Goal: Task Accomplishment & Management: Manage account settings

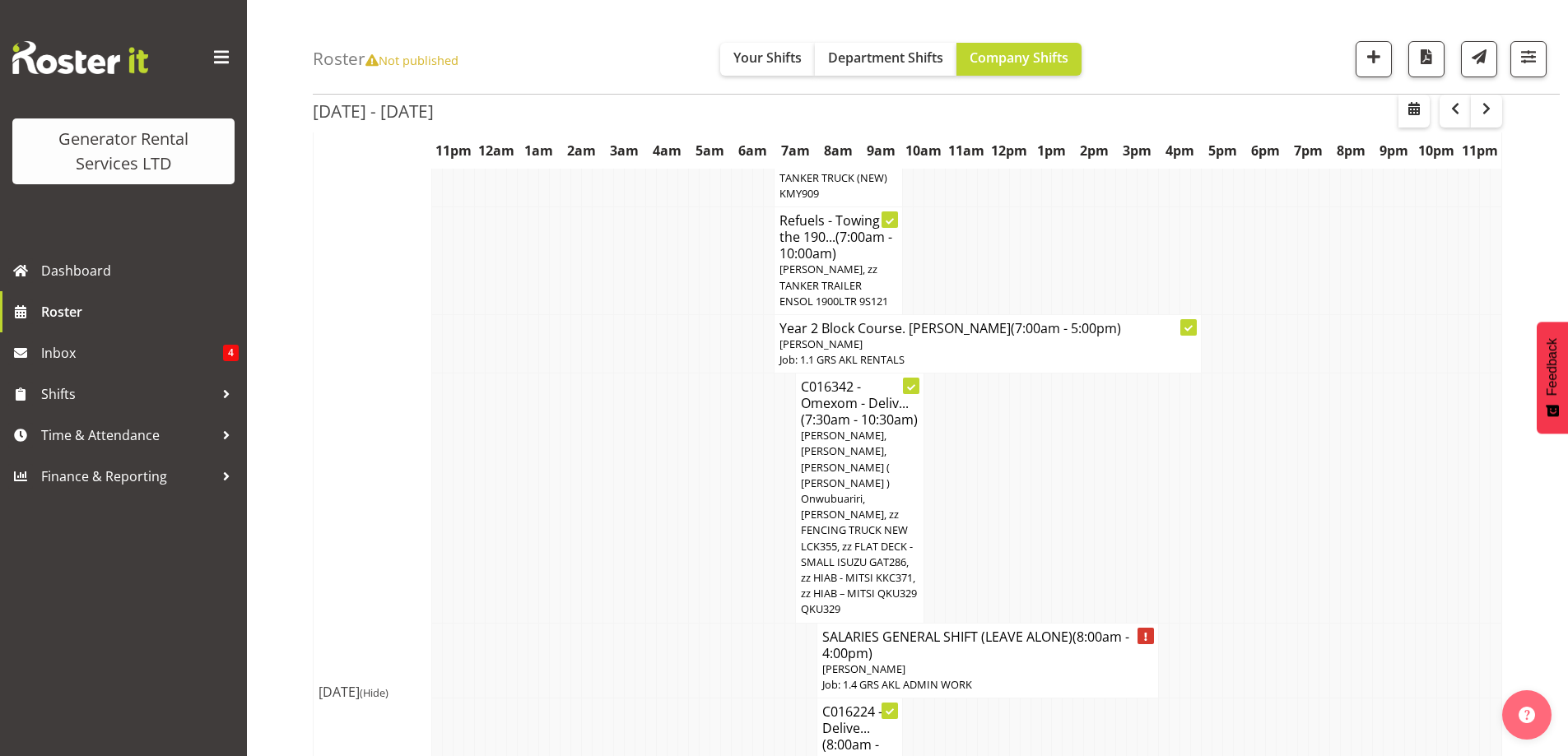
scroll to position [576, 0]
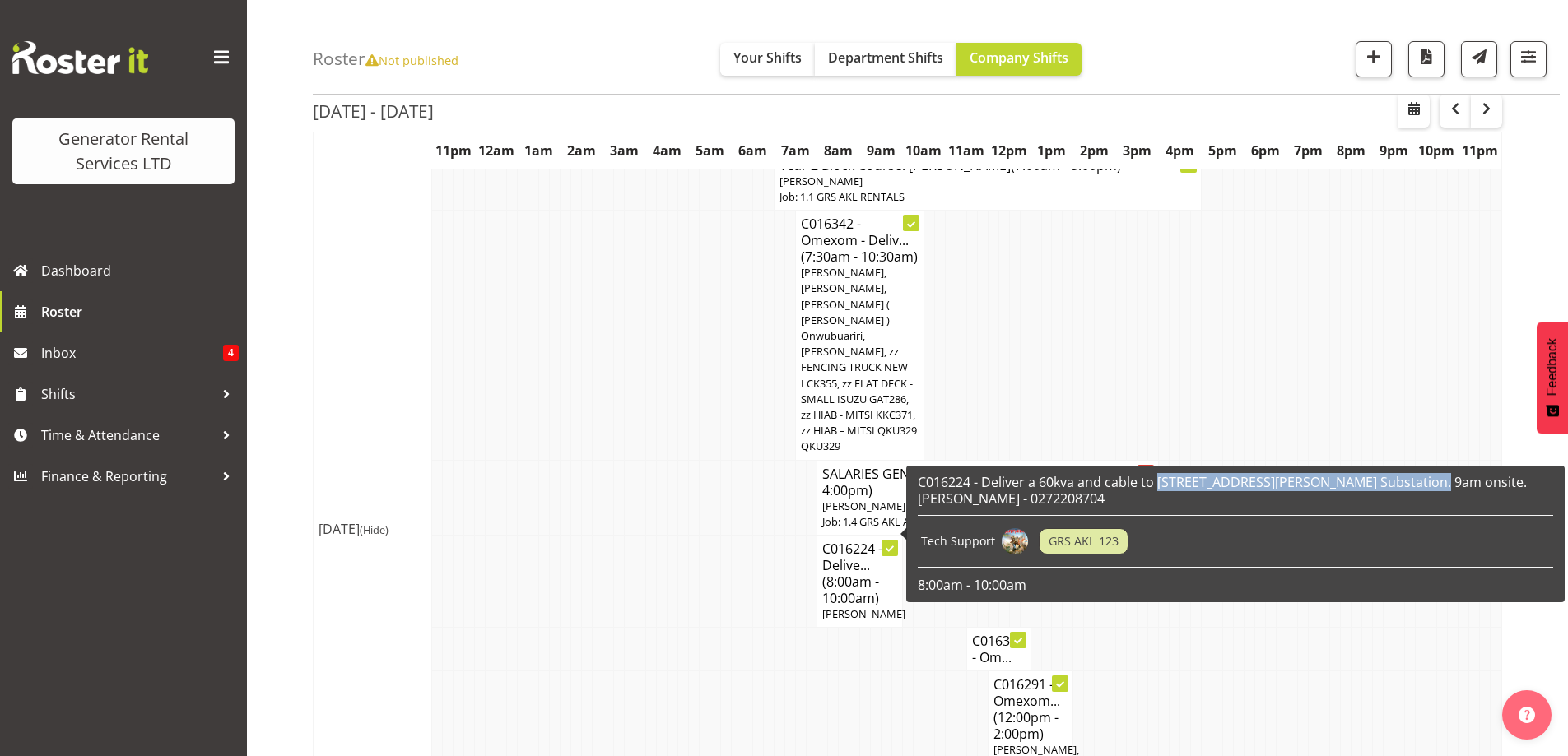
drag, startPoint x: 1157, startPoint y: 478, endPoint x: 1425, endPoint y: 483, distance: 268.0
click at [1425, 483] on h6 "C016224 - Deliver a 60kva and cable to [STREET_ADDRESS][PERSON_NAME] Substation…" at bounding box center [1235, 490] width 635 height 33
copy h6 "[STREET_ADDRESS][PERSON_NAME] Substation"
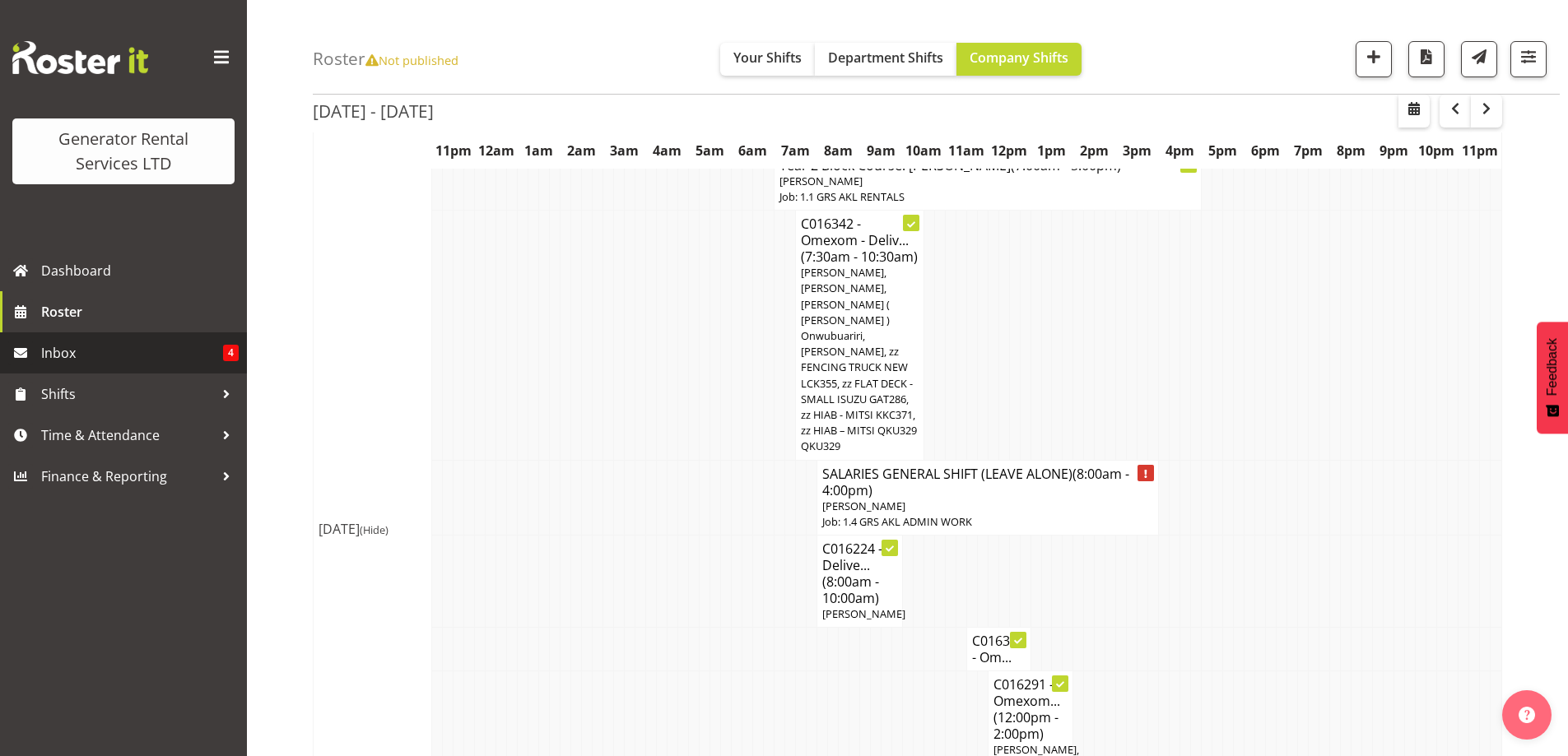
click at [134, 359] on span "Inbox" at bounding box center [132, 353] width 182 height 25
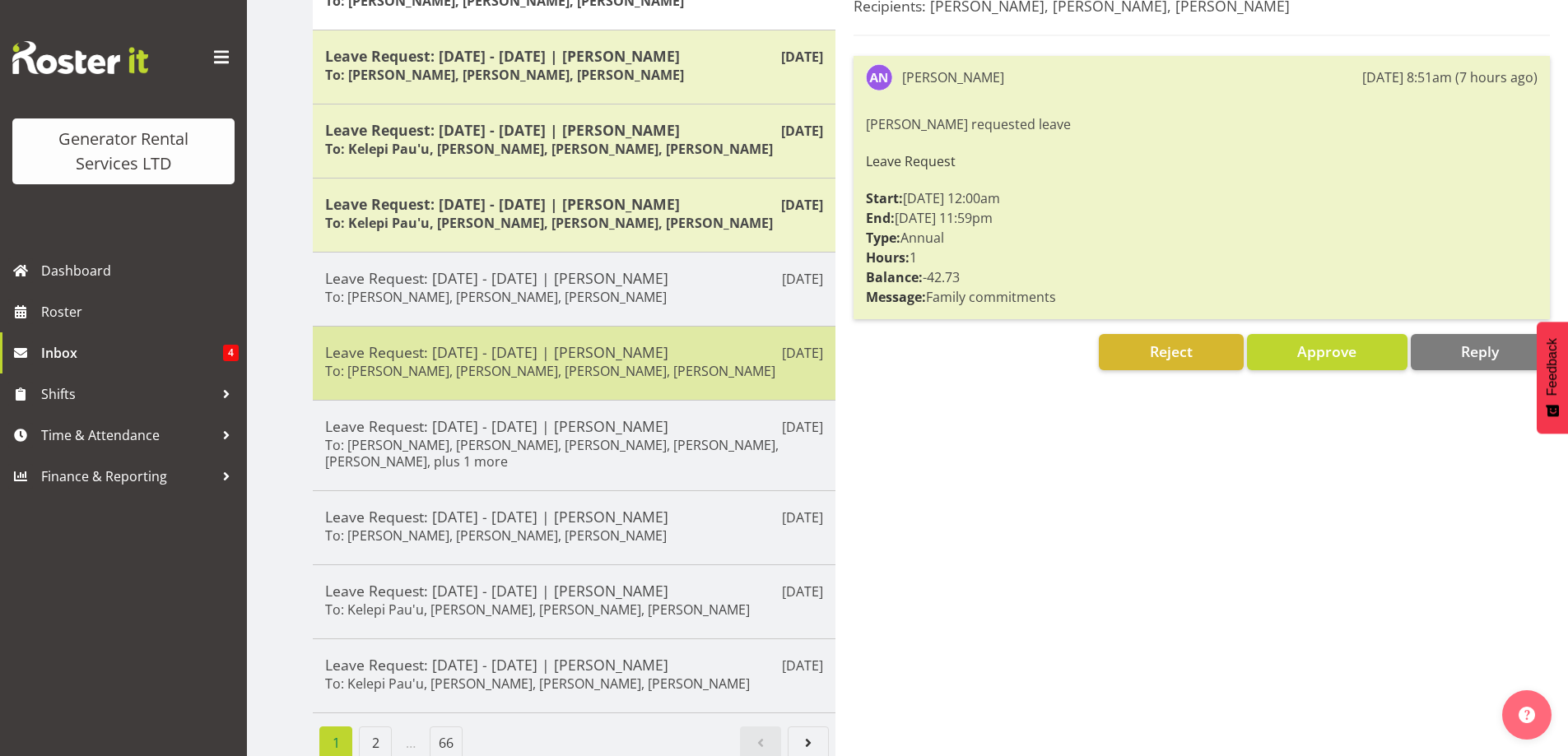
scroll to position [291, 0]
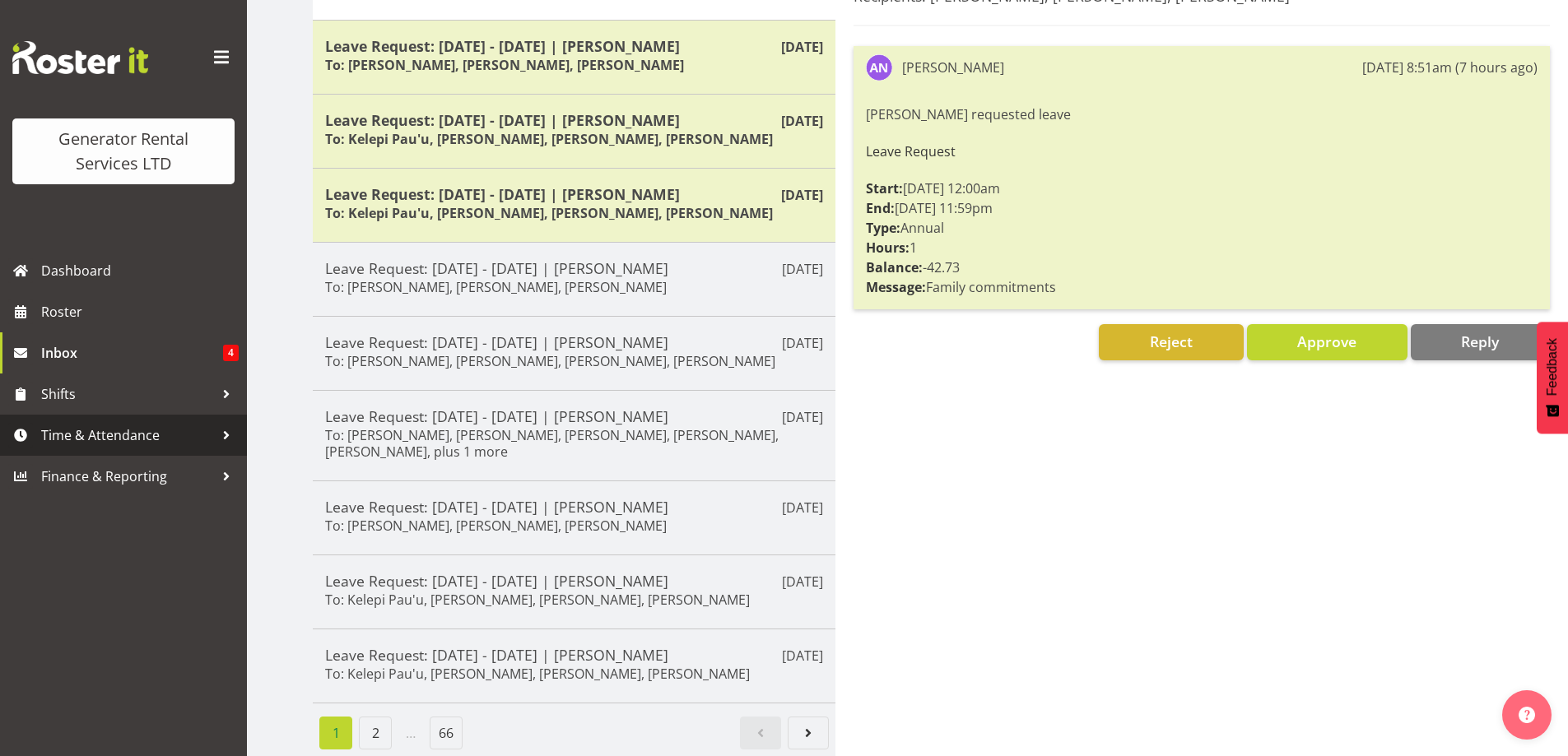
click at [103, 435] on span "Time & Attendance" at bounding box center [127, 435] width 173 height 25
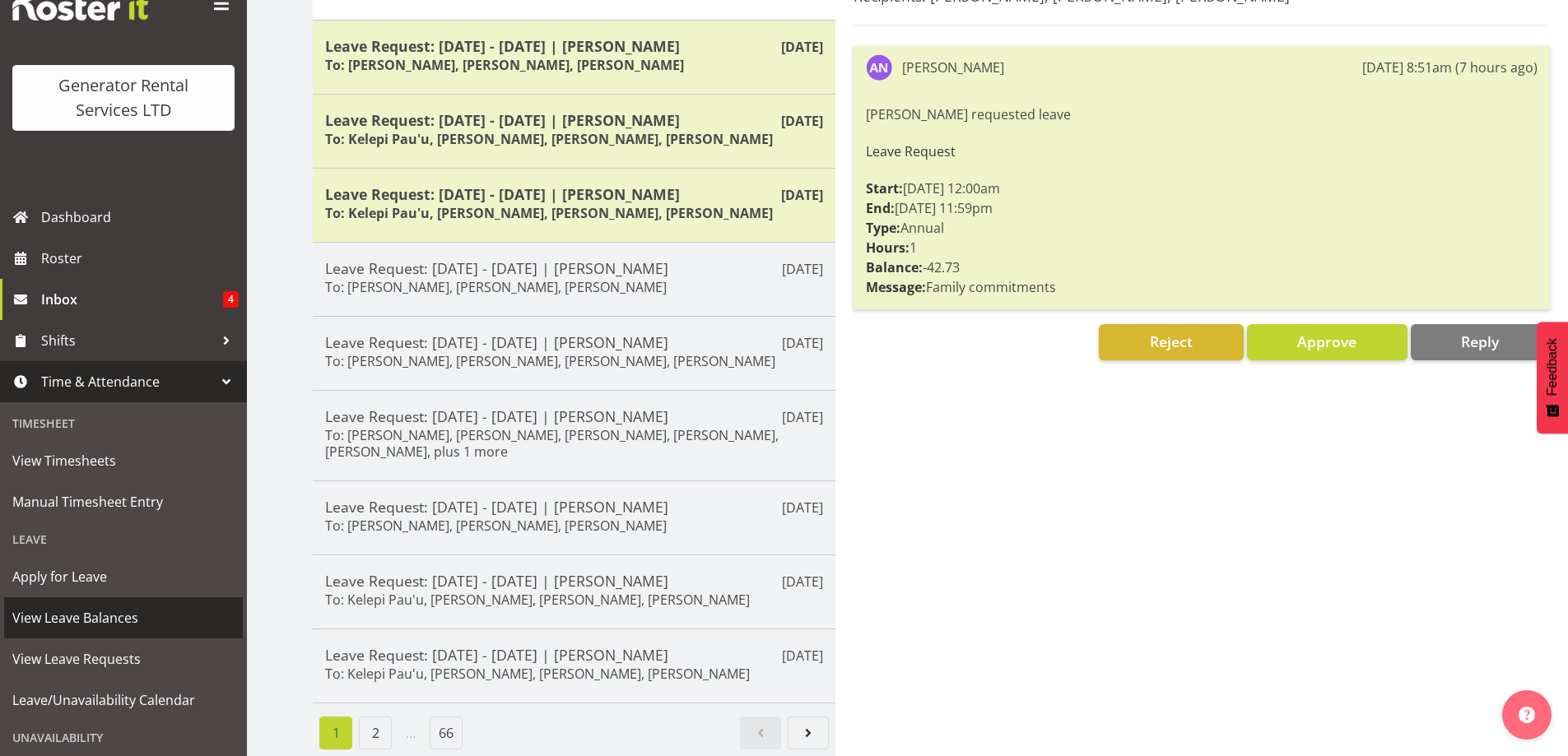
scroll to position [82, 0]
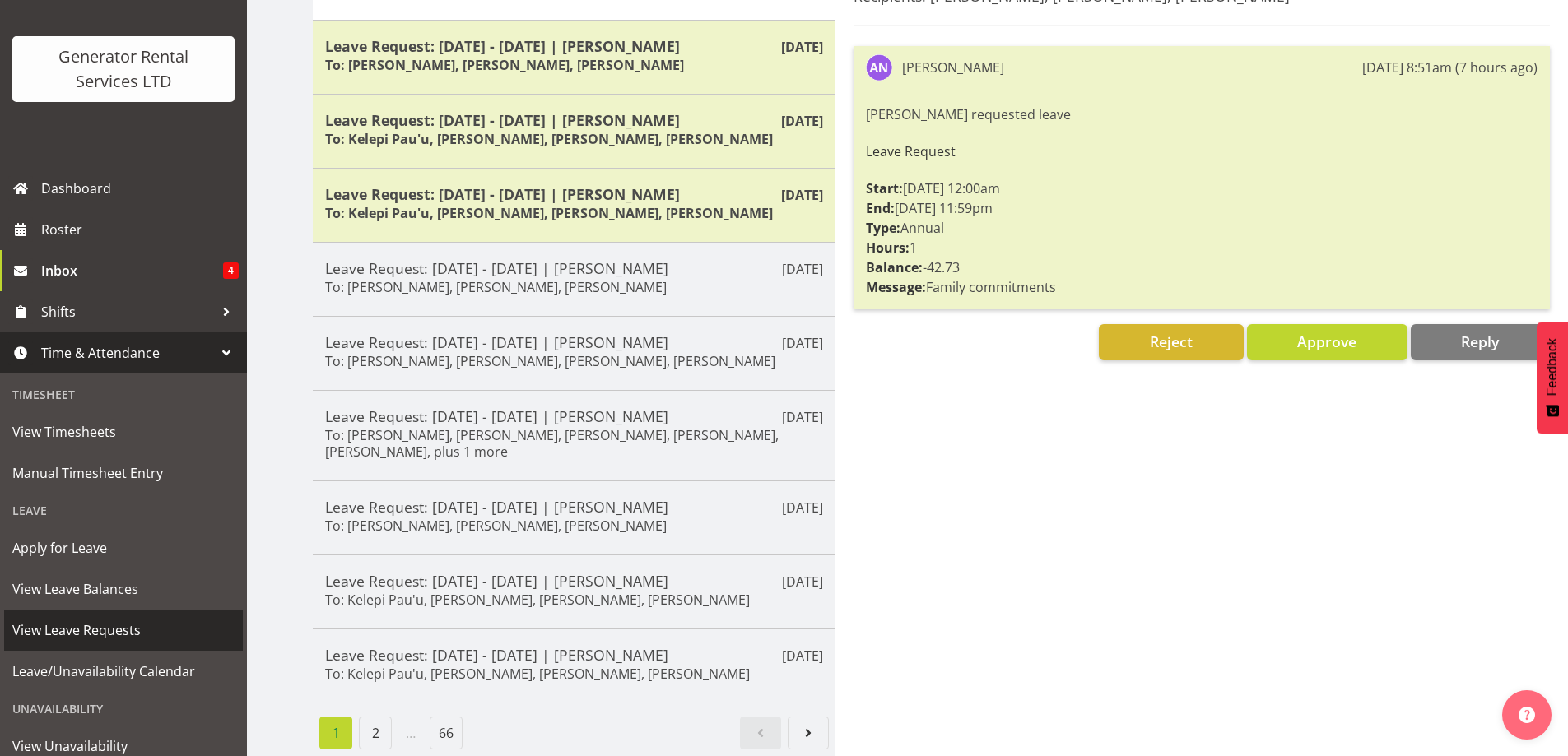
click at [121, 629] on span "View Leave Requests" at bounding box center [123, 630] width 222 height 25
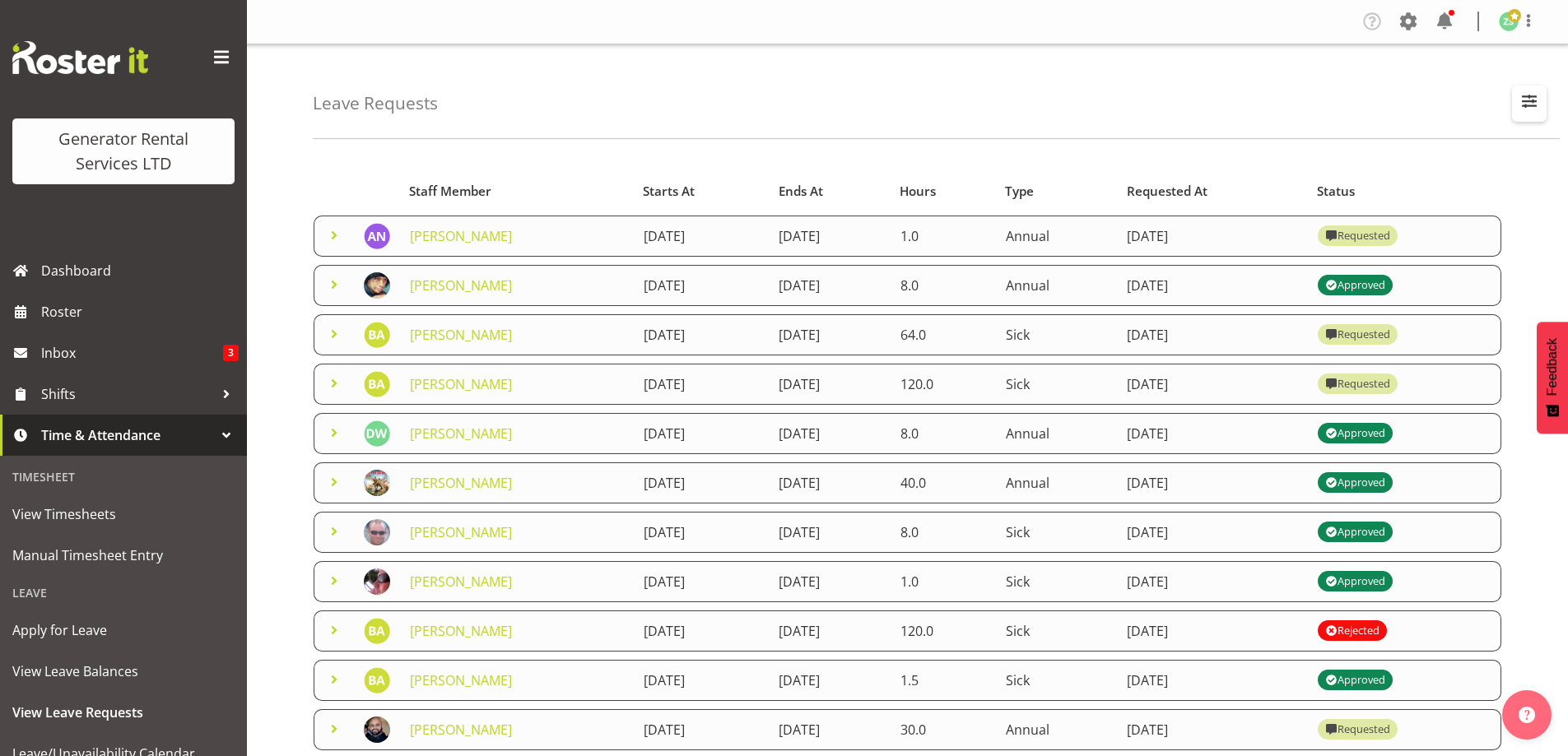
click at [1533, 101] on span "button" at bounding box center [1529, 101] width 21 height 21
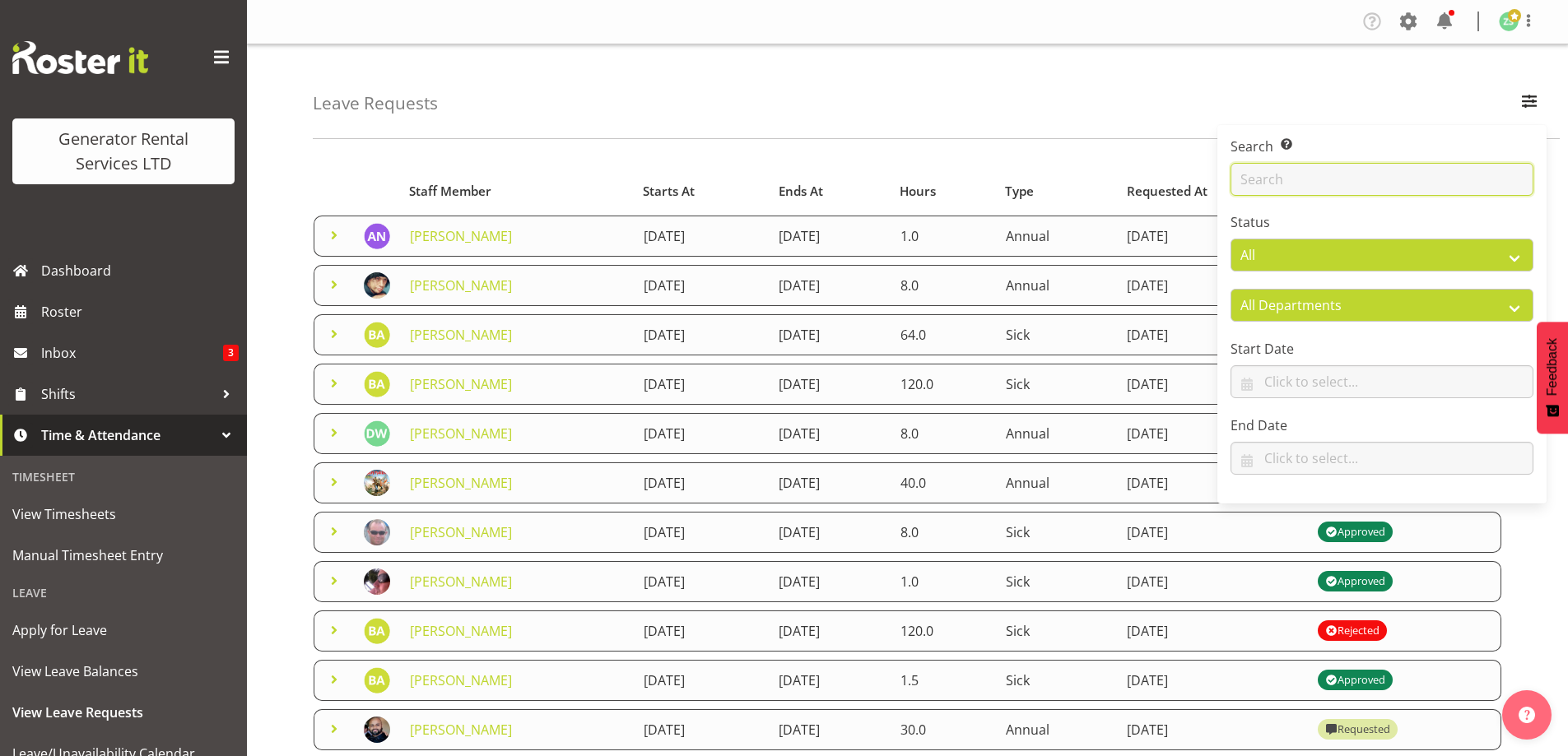
click at [1321, 187] on input "text" at bounding box center [1381, 179] width 303 height 33
type input "Chris"
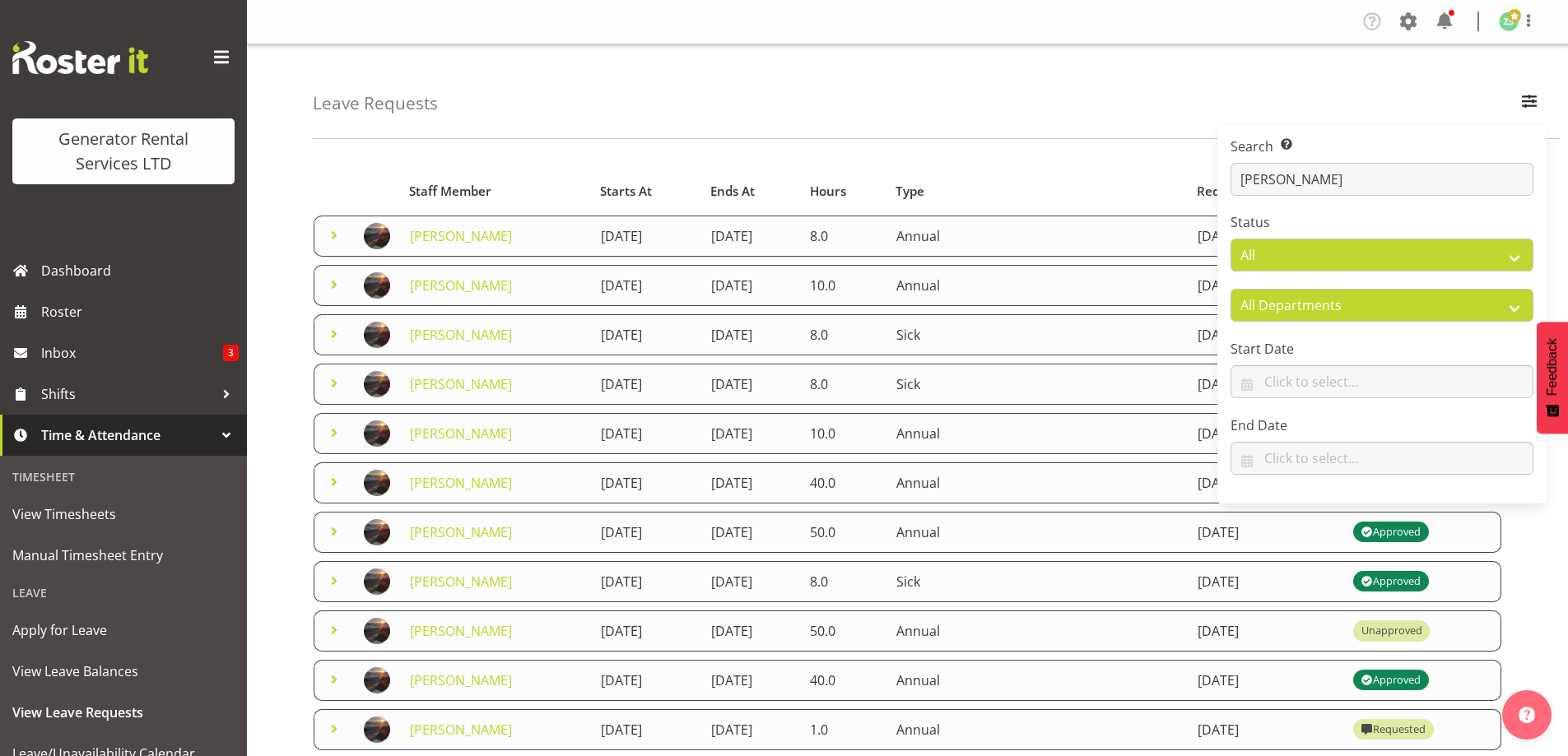
click at [1003, 90] on div "Leave Requests Search Search for a particular employee Chris Status All Approve…" at bounding box center [936, 92] width 1247 height 95
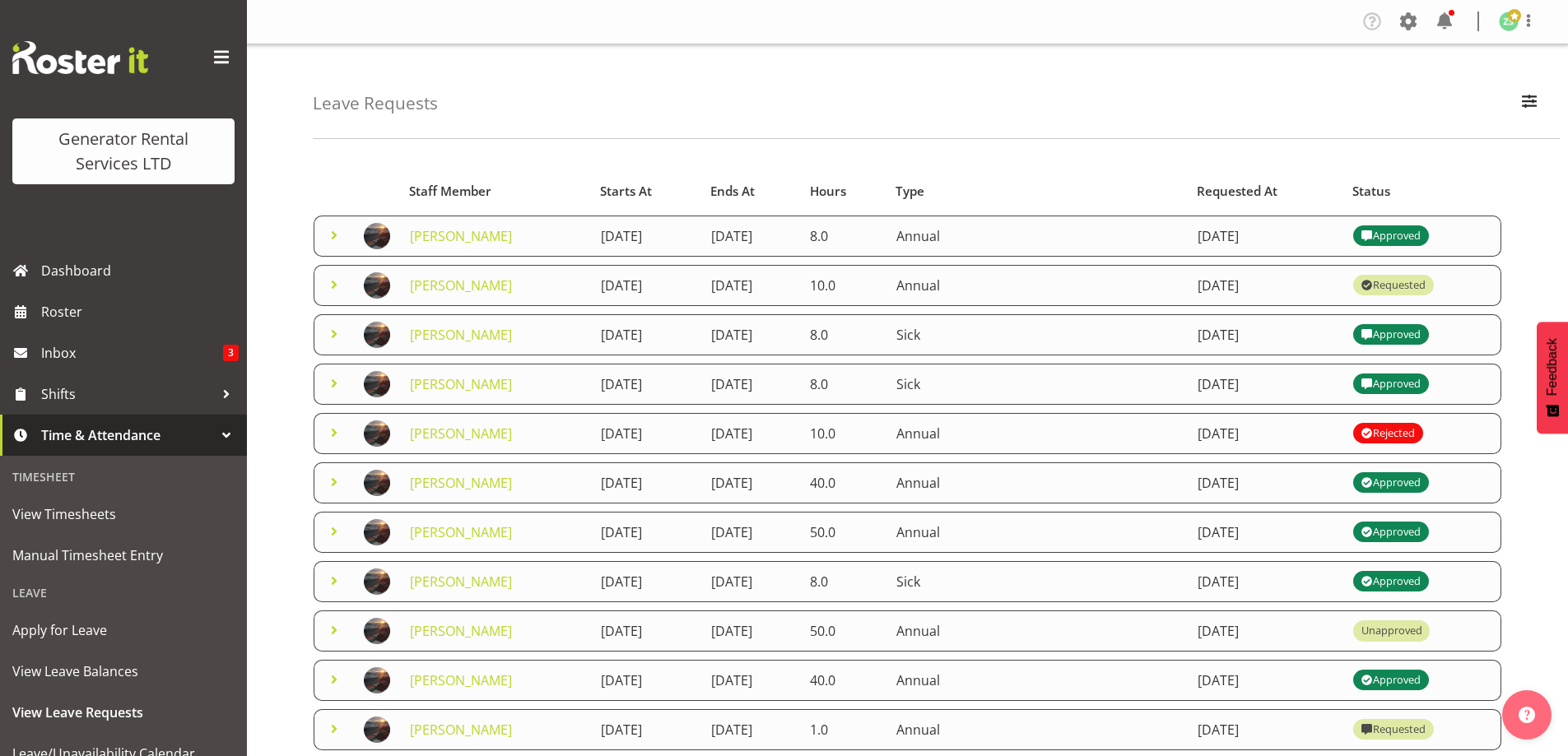
click at [334, 484] on span at bounding box center [335, 483] width 20 height 20
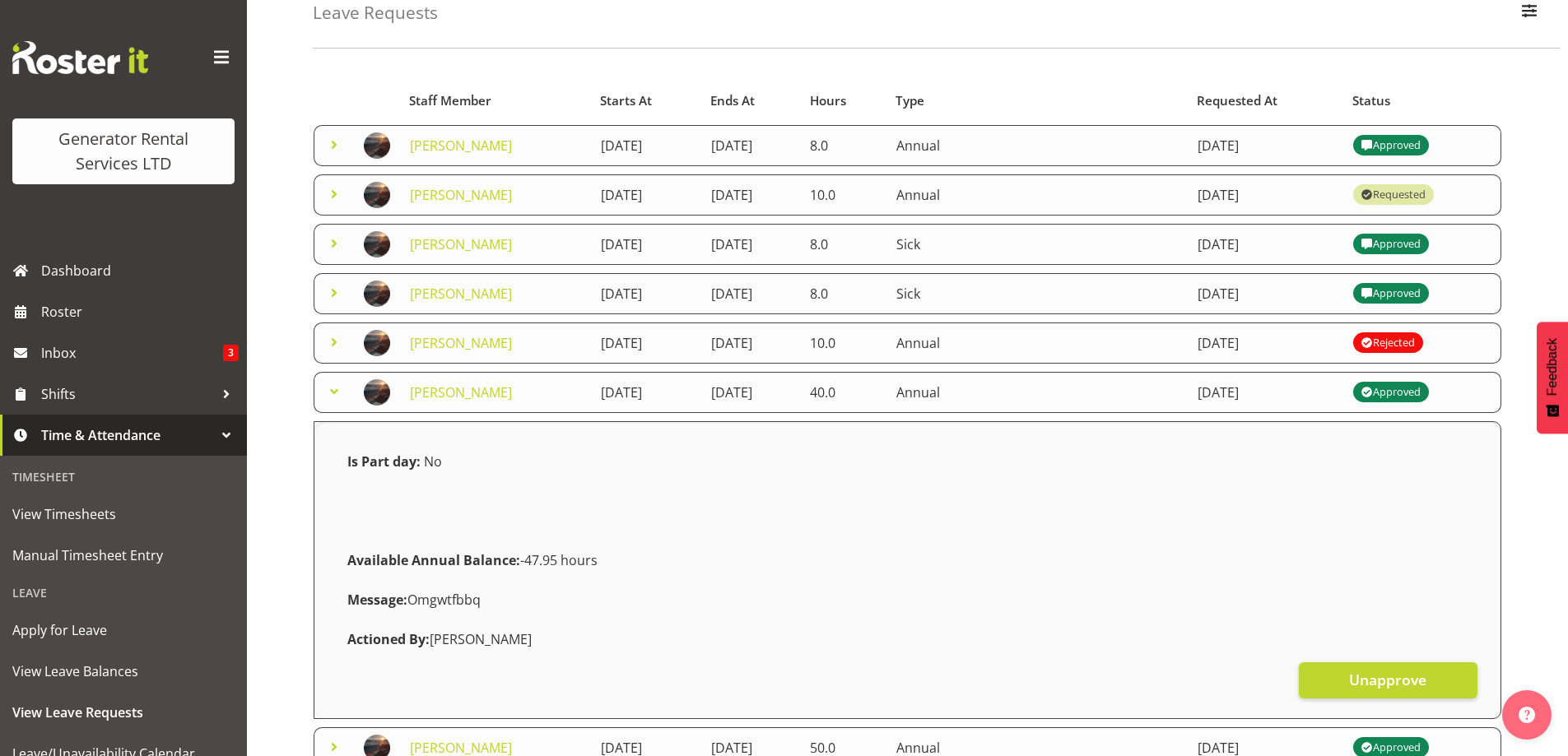
scroll to position [82, 0]
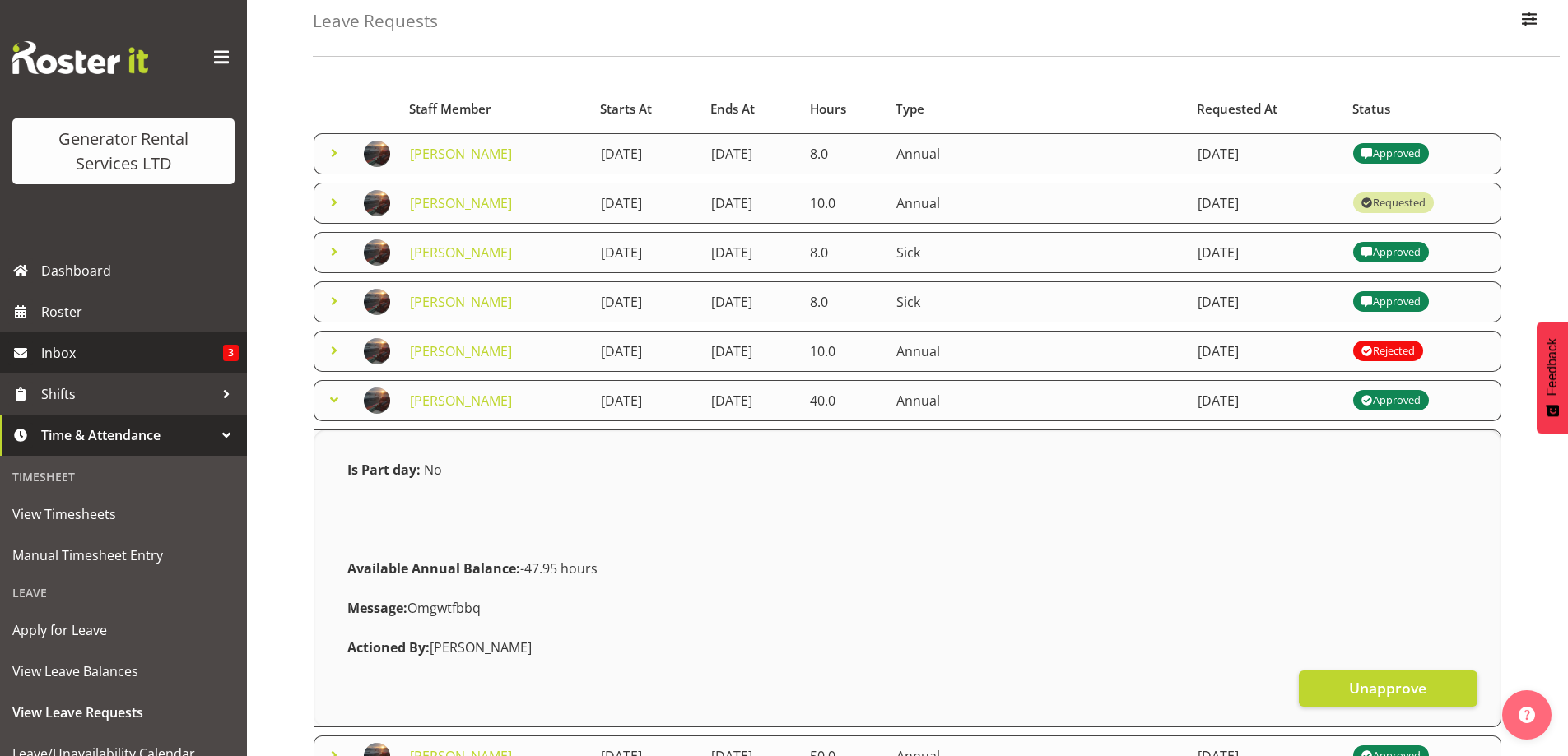
click at [98, 342] on span "Inbox" at bounding box center [132, 353] width 182 height 25
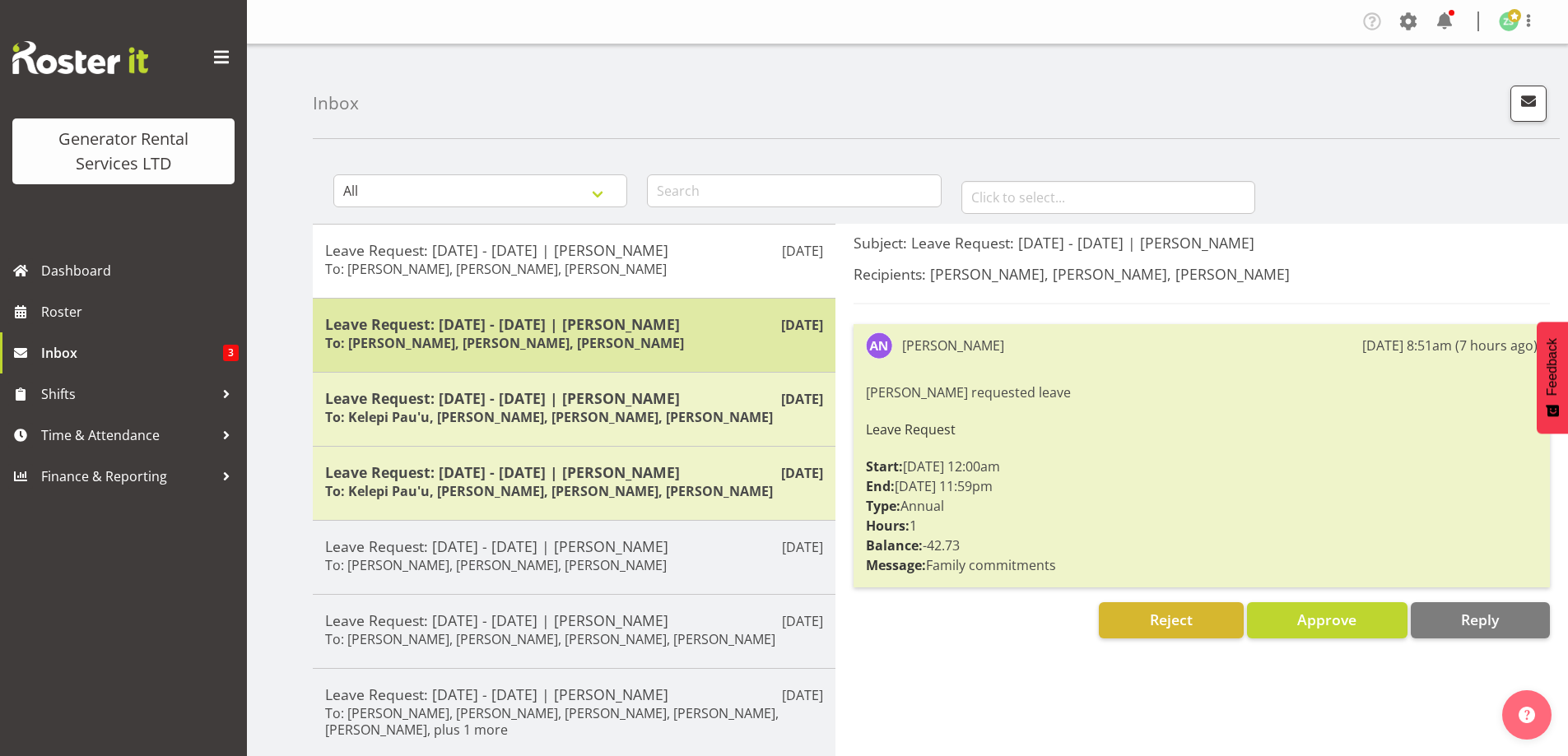
drag, startPoint x: 641, startPoint y: 344, endPoint x: 632, endPoint y: 343, distance: 9.1
click at [635, 344] on h6 "To: Dave Wallace, Zach Satiu, Jacques Engelbrecht" at bounding box center [505, 343] width 358 height 16
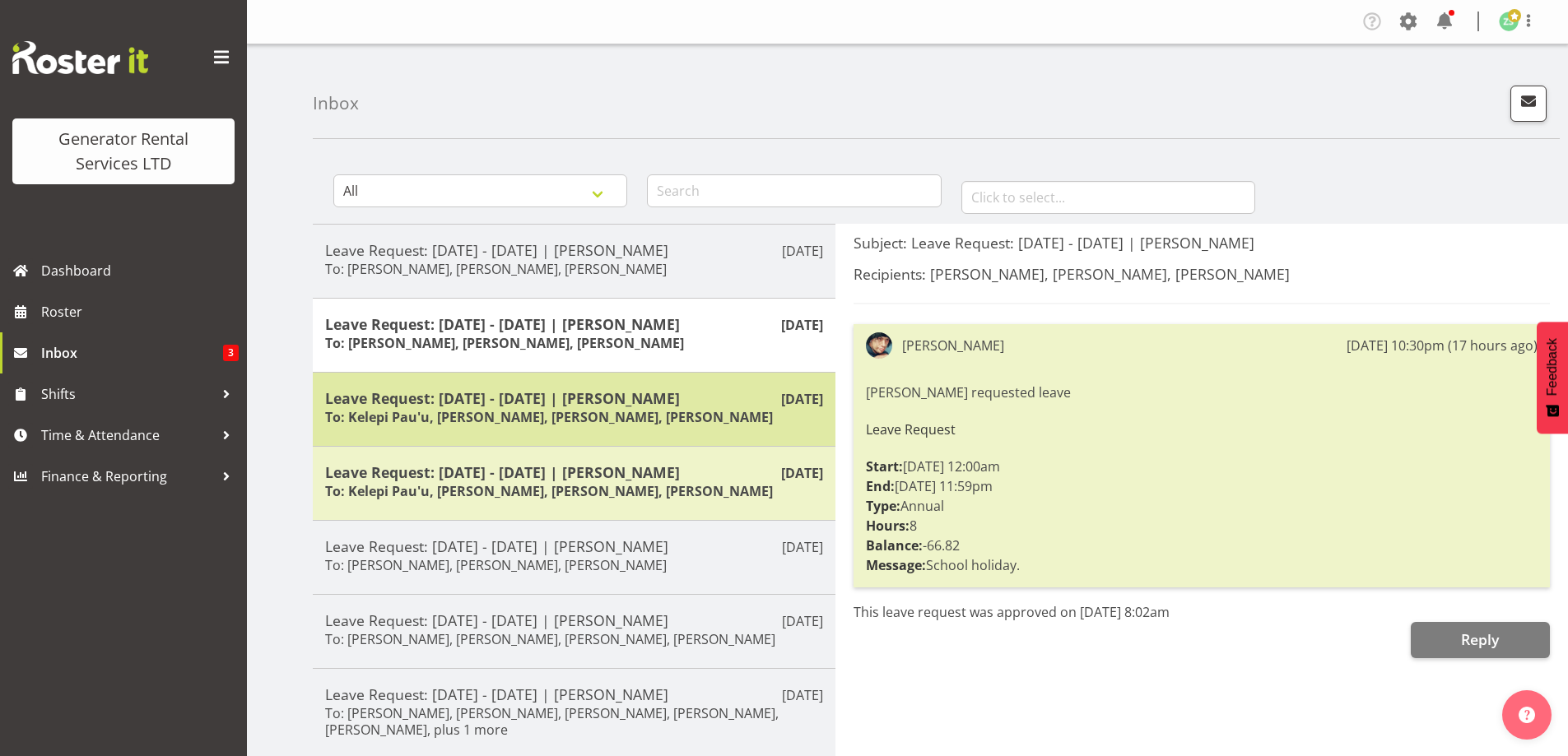
click at [519, 409] on h6 "To: Kelepi Pau'u, Zach Satiu, Aaron Naish, Jacques Engelbrecht" at bounding box center [549, 417] width 448 height 16
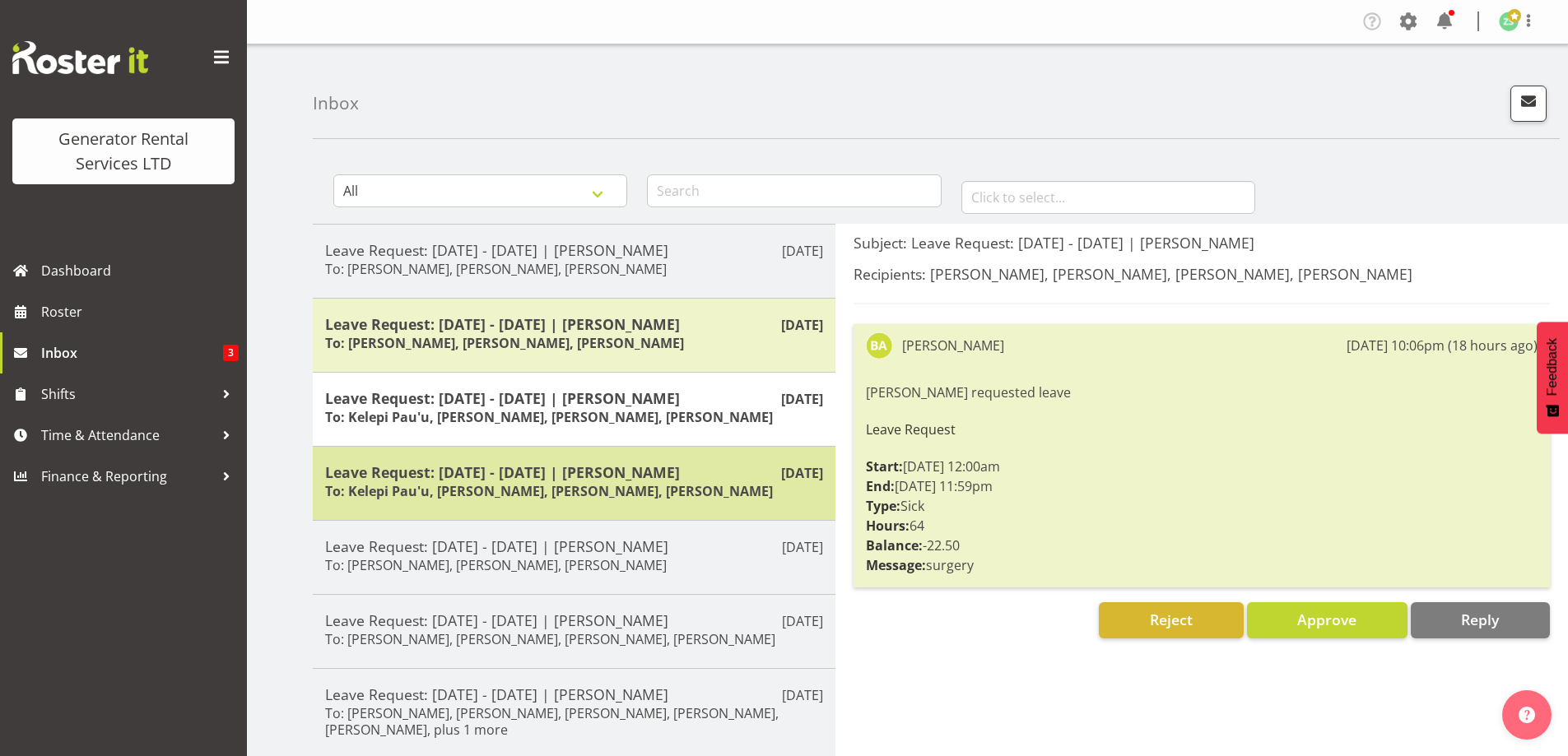
click at [576, 474] on h5 "Leave Request: 06/10/25 - 20/10/25 | Brandon Adonis" at bounding box center [574, 473] width 498 height 18
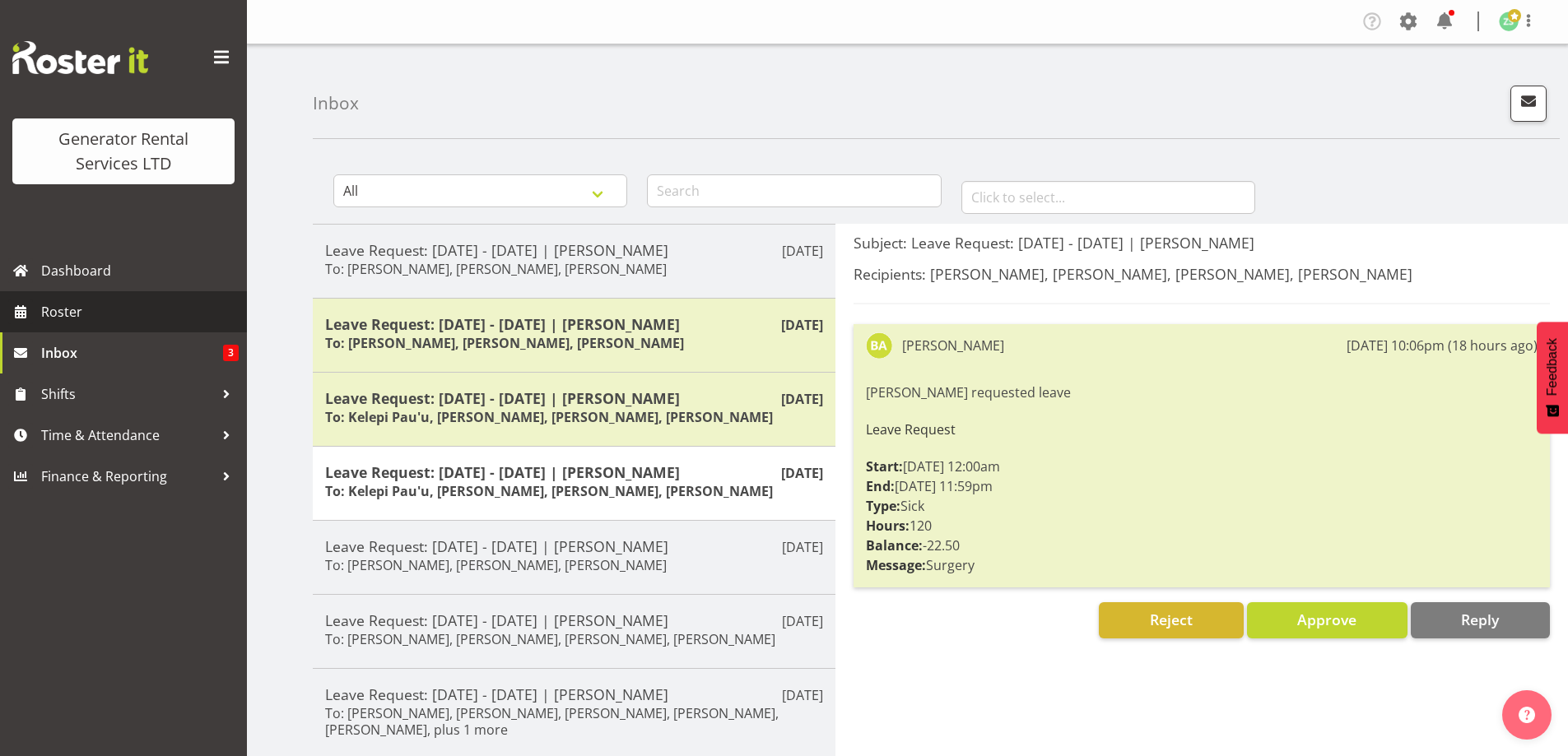
click at [146, 322] on span "Roster" at bounding box center [140, 312] width 197 height 25
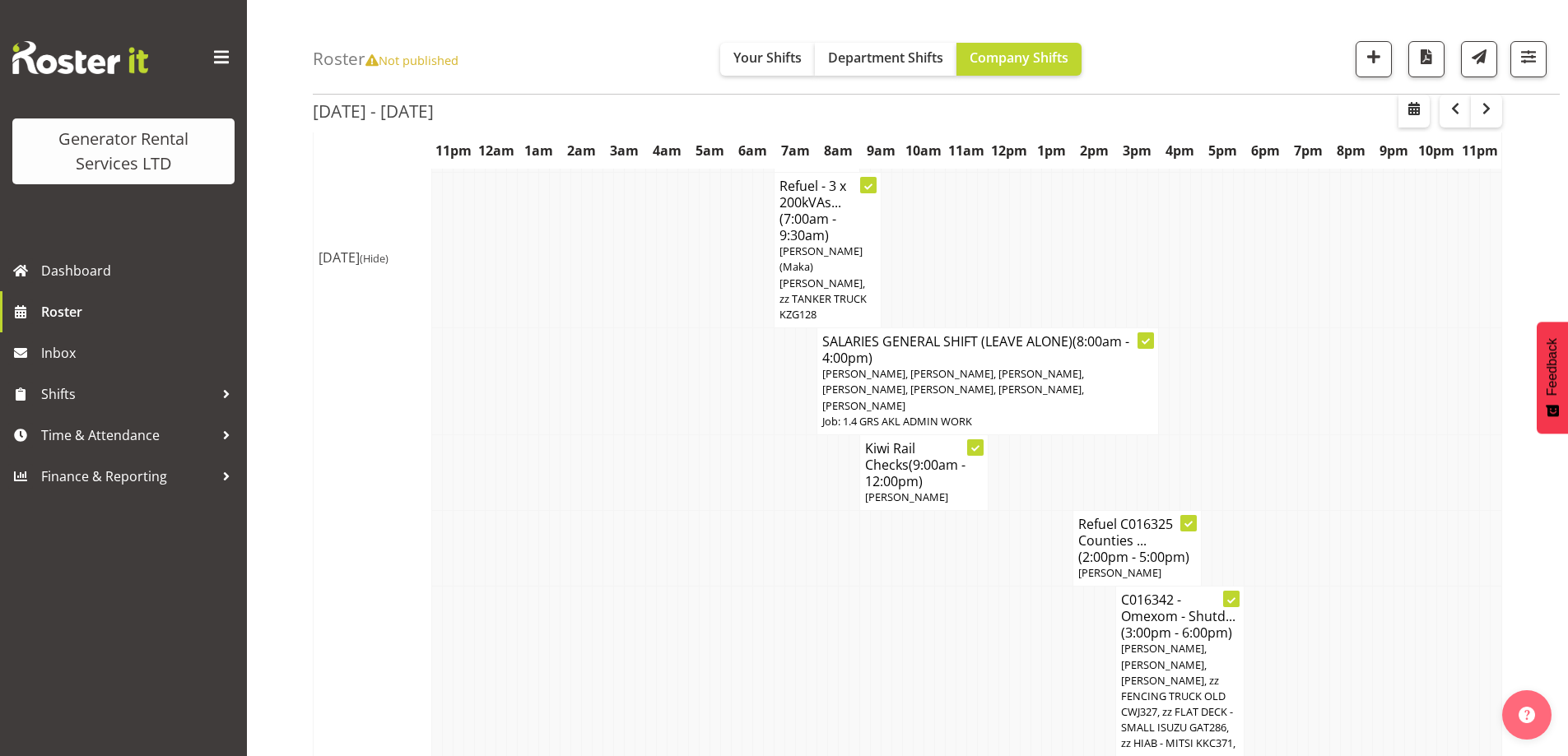
scroll to position [2633, 0]
click at [1407, 588] on td at bounding box center [1410, 712] width 11 height 250
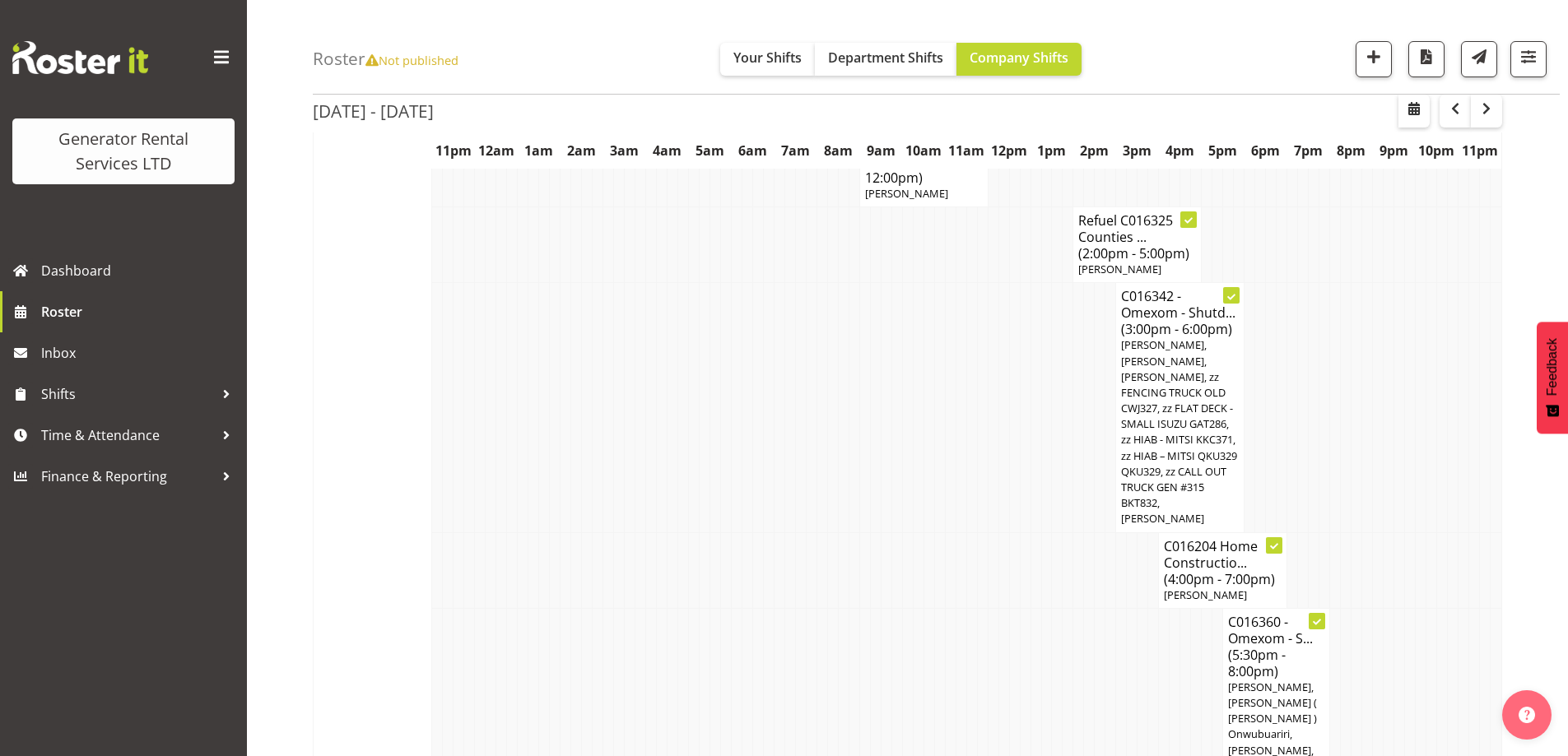
scroll to position [2962, 0]
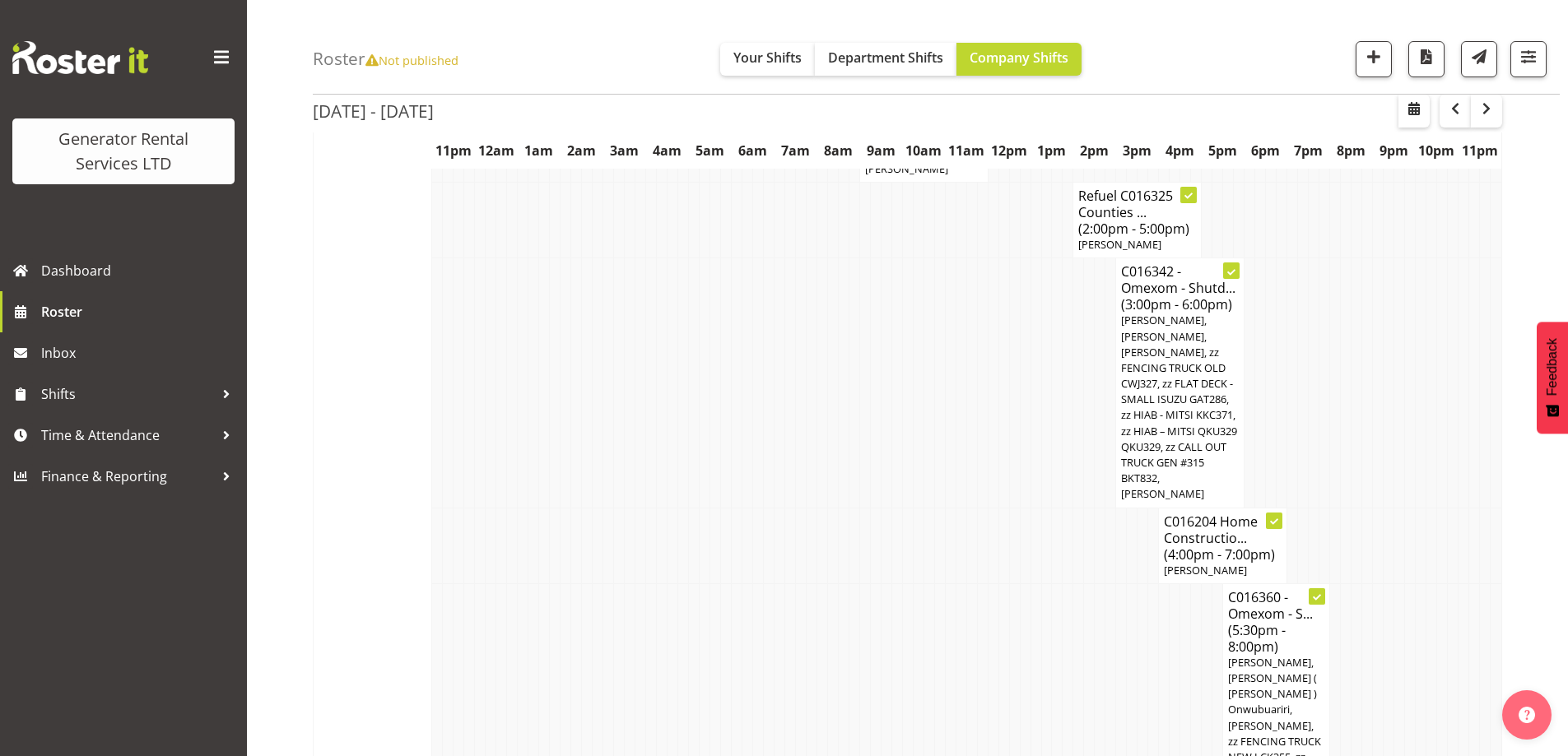
click at [979, 583] on td at bounding box center [982, 708] width 11 height 250
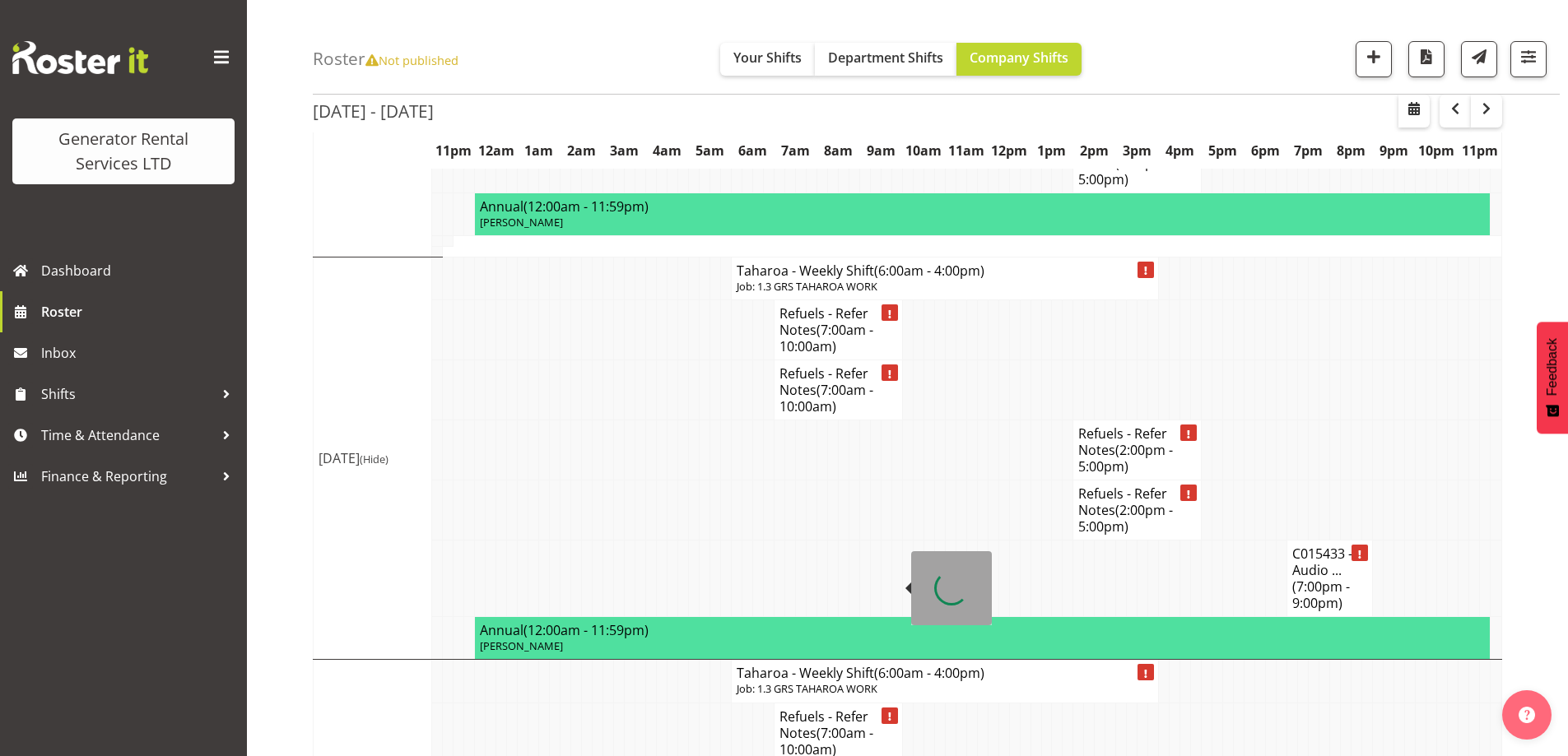
scroll to position [4261, 0]
